Goal: Check status: Check status

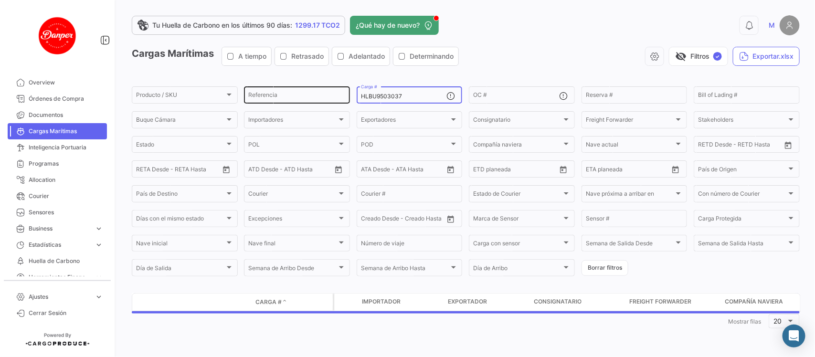
click at [0, 0] on div "Producto / SKU Producto / SKU Referencia HLBU9503037 Carga # OC # Reserva # Bil…" at bounding box center [0, 0] width 0 height 0
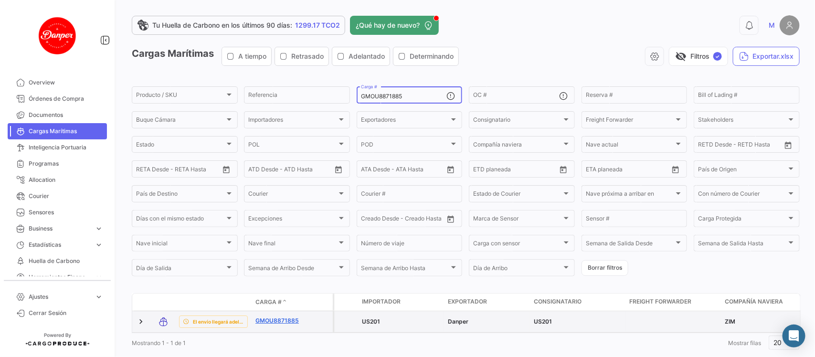
type input "GMOU8871885"
click at [261, 322] on link "GMOU8871885" at bounding box center [280, 321] width 50 height 9
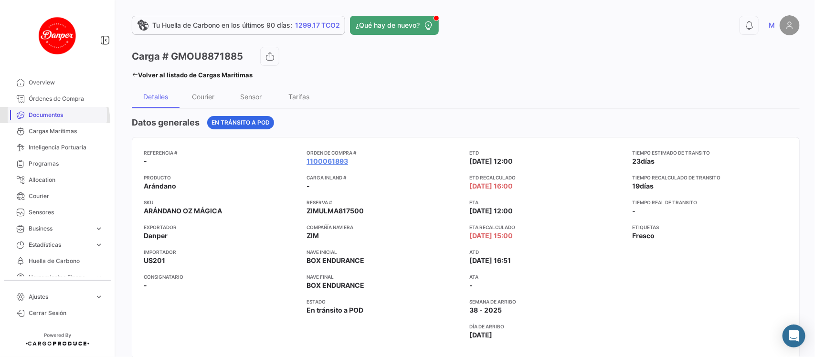
click at [44, 122] on link "Documentos" at bounding box center [57, 115] width 99 height 16
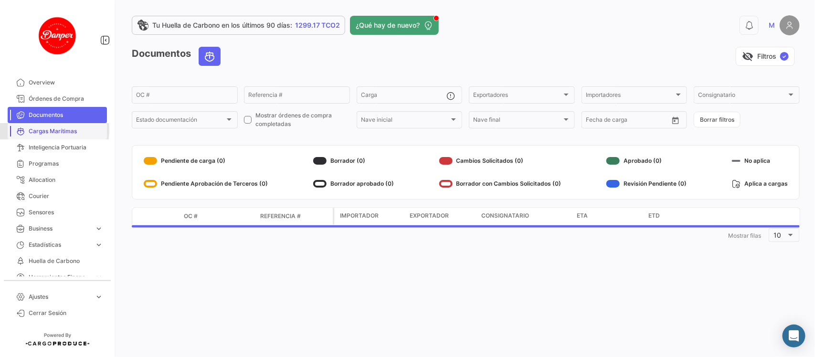
click at [37, 129] on span "Cargas Marítimas" at bounding box center [66, 131] width 74 height 9
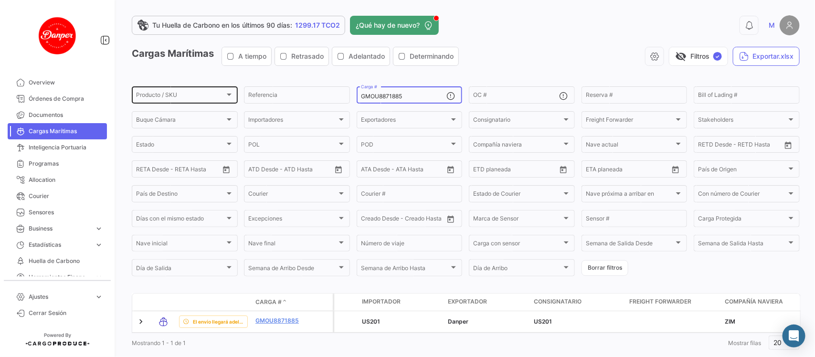
drag, startPoint x: 409, startPoint y: 98, endPoint x: 147, endPoint y: 98, distance: 262.2
click at [0, 0] on div "Producto / SKU Producto / SKU Referencia GMOU8871885 Carga # OC # Reserva # Bil…" at bounding box center [0, 0] width 0 height 0
paste input "FBIU5650650"
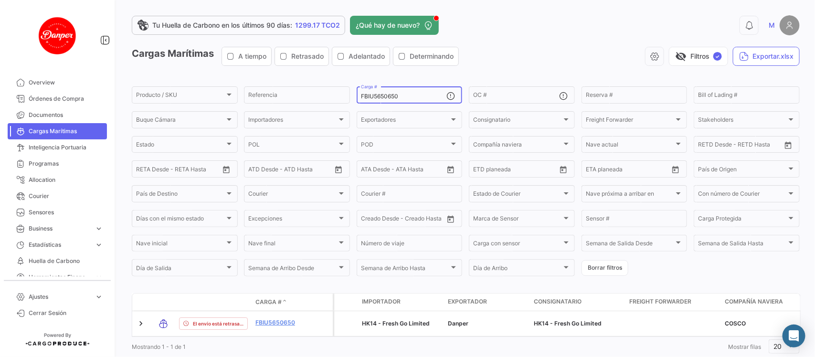
type input "FBIU5650650"
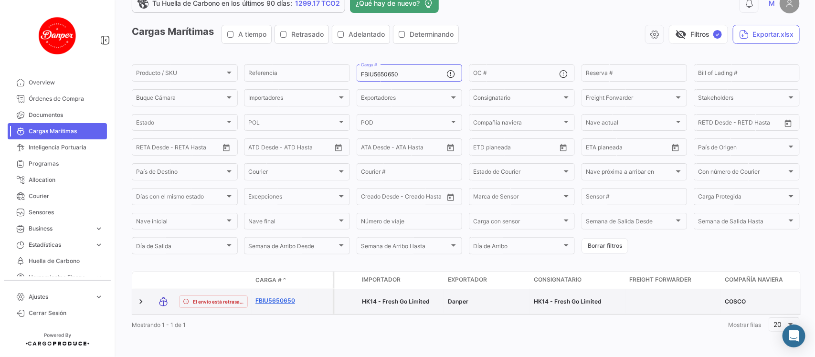
click at [271, 297] on link "FBIU5650650" at bounding box center [280, 301] width 50 height 9
